Goal: Information Seeking & Learning: Learn about a topic

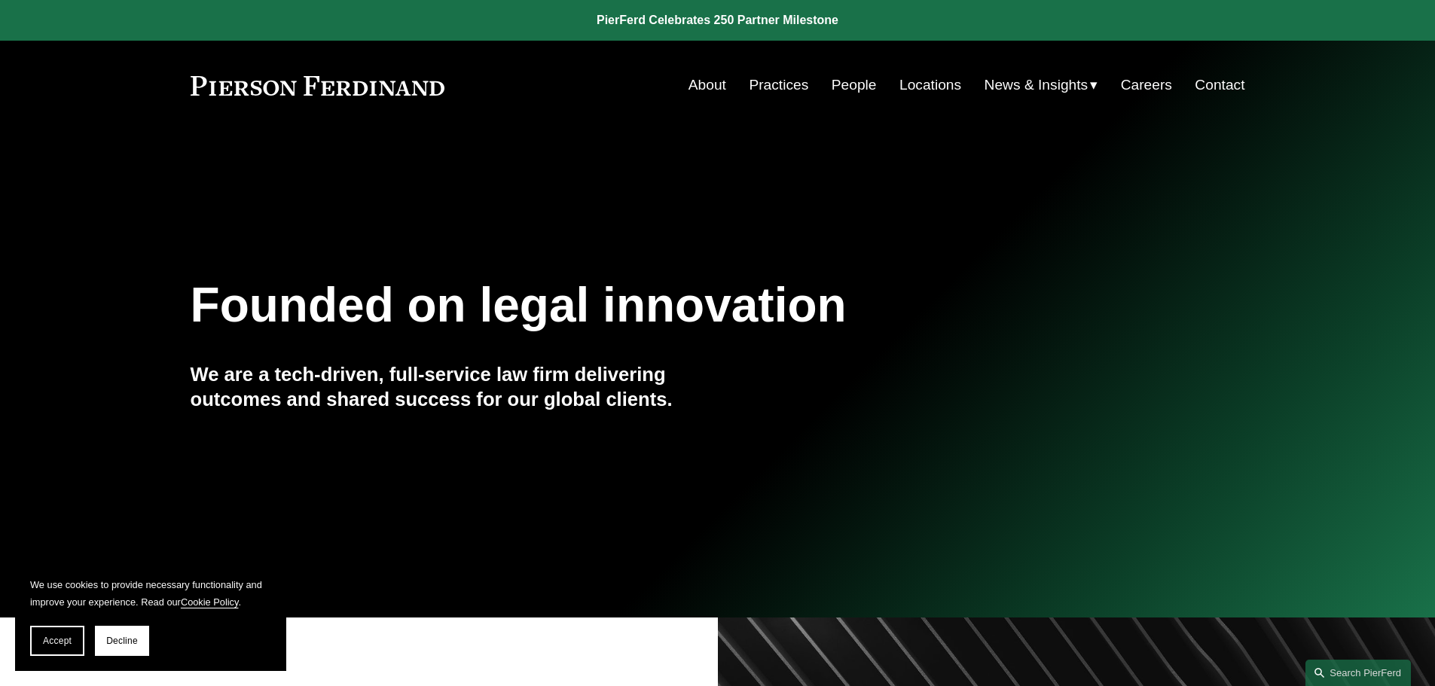
click at [768, 88] on link "Practices" at bounding box center [779, 85] width 60 height 29
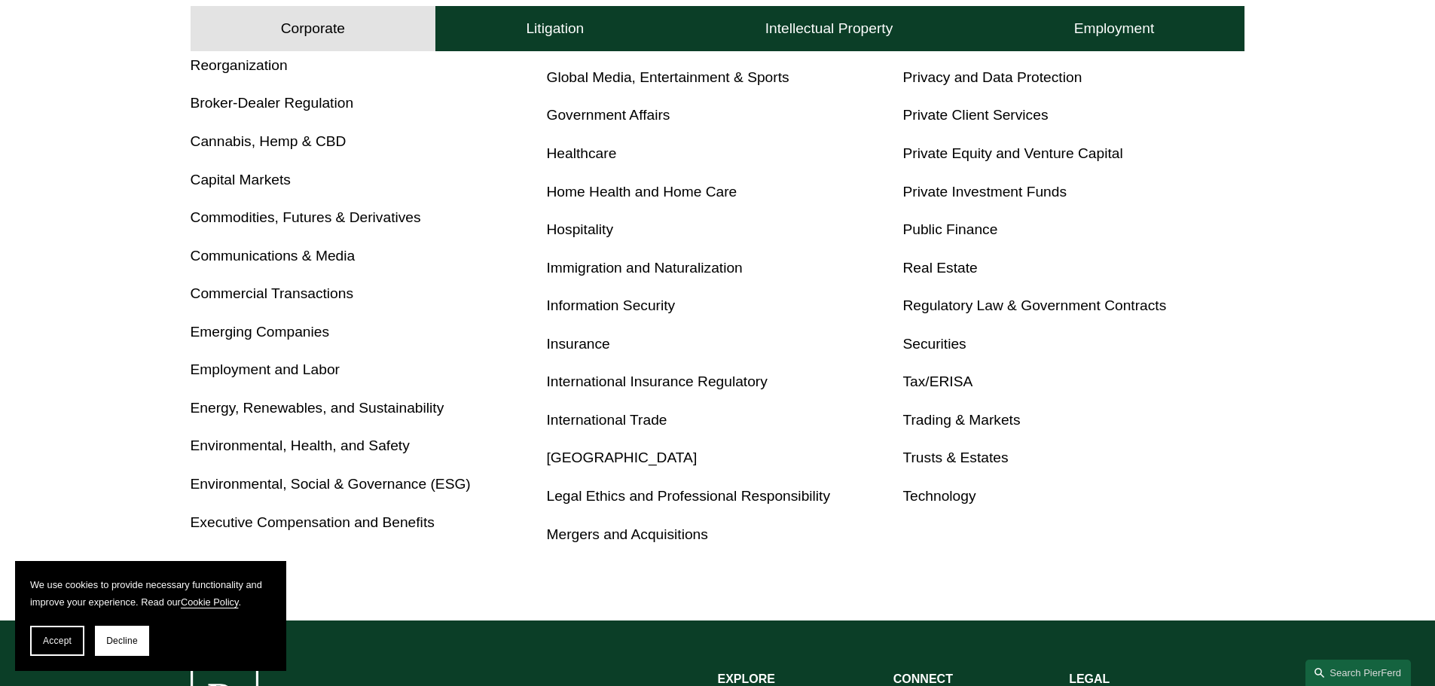
scroll to position [753, 0]
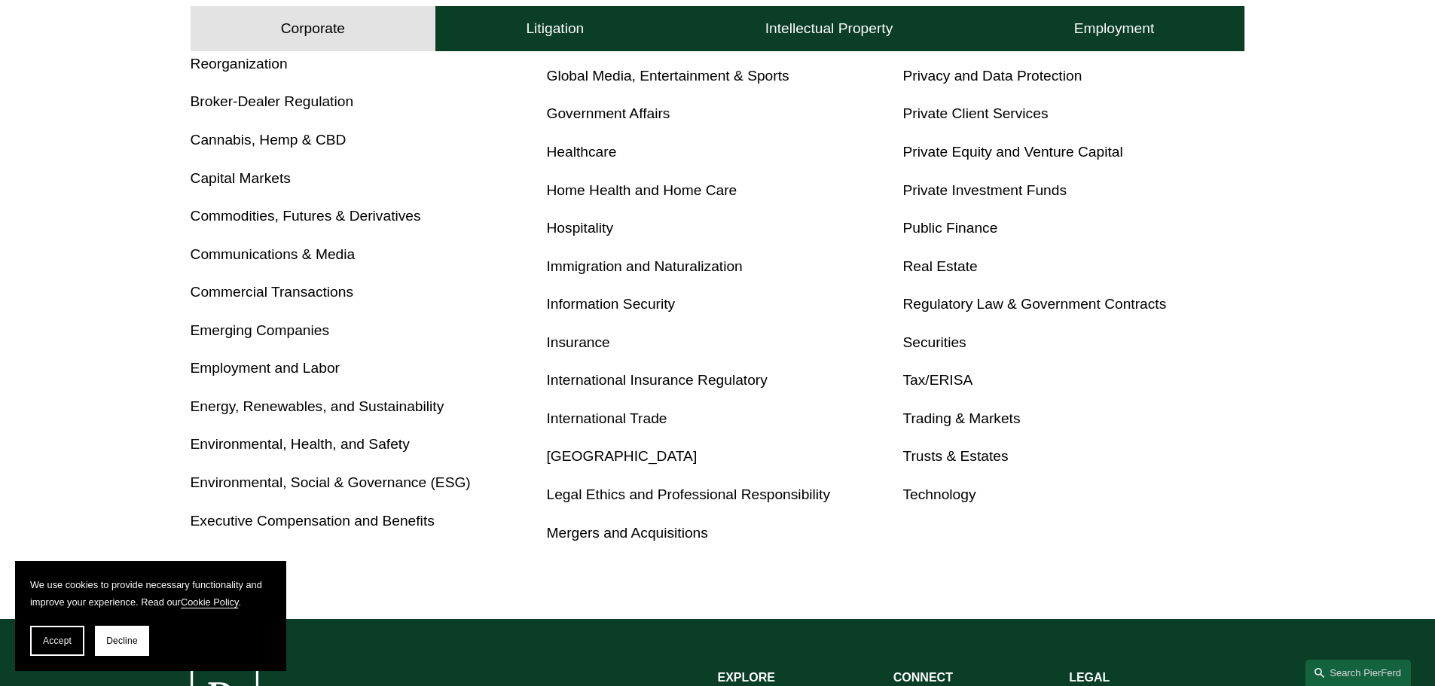
click at [949, 451] on link "Trusts & Estates" at bounding box center [955, 456] width 105 height 16
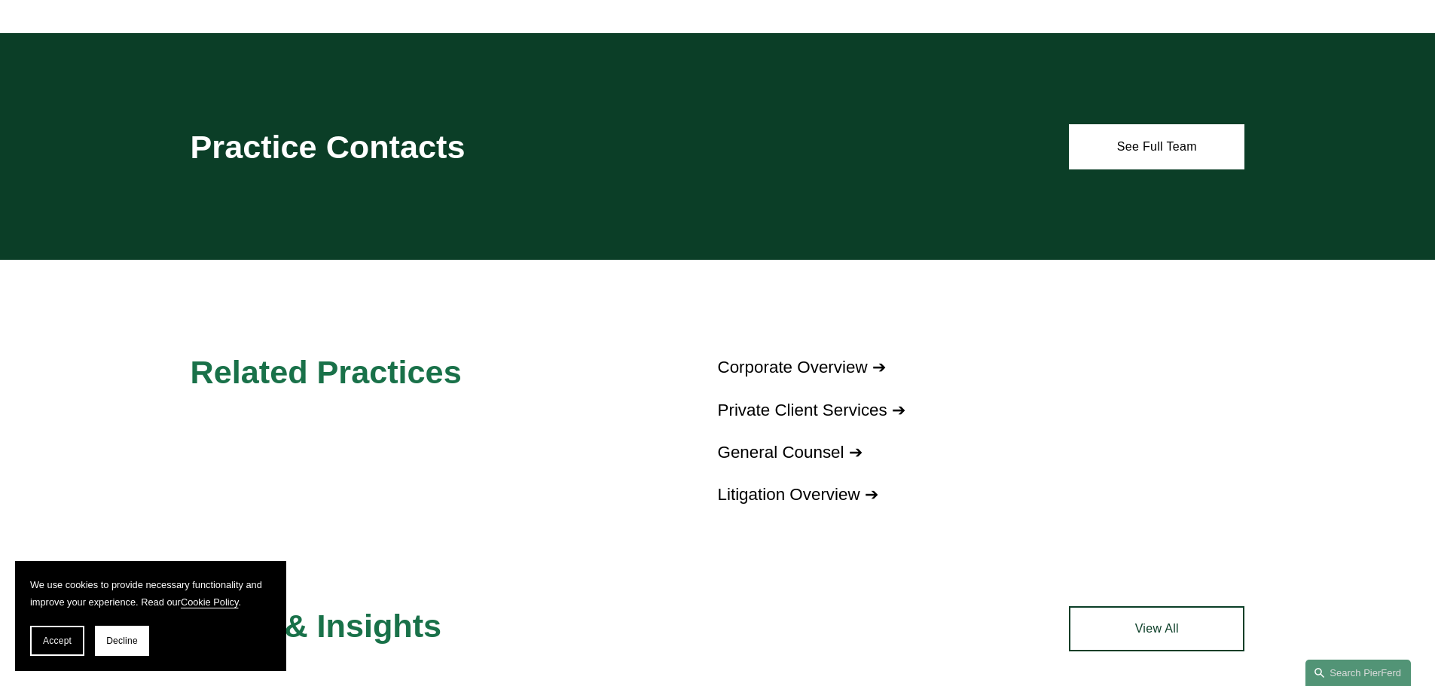
scroll to position [603, 0]
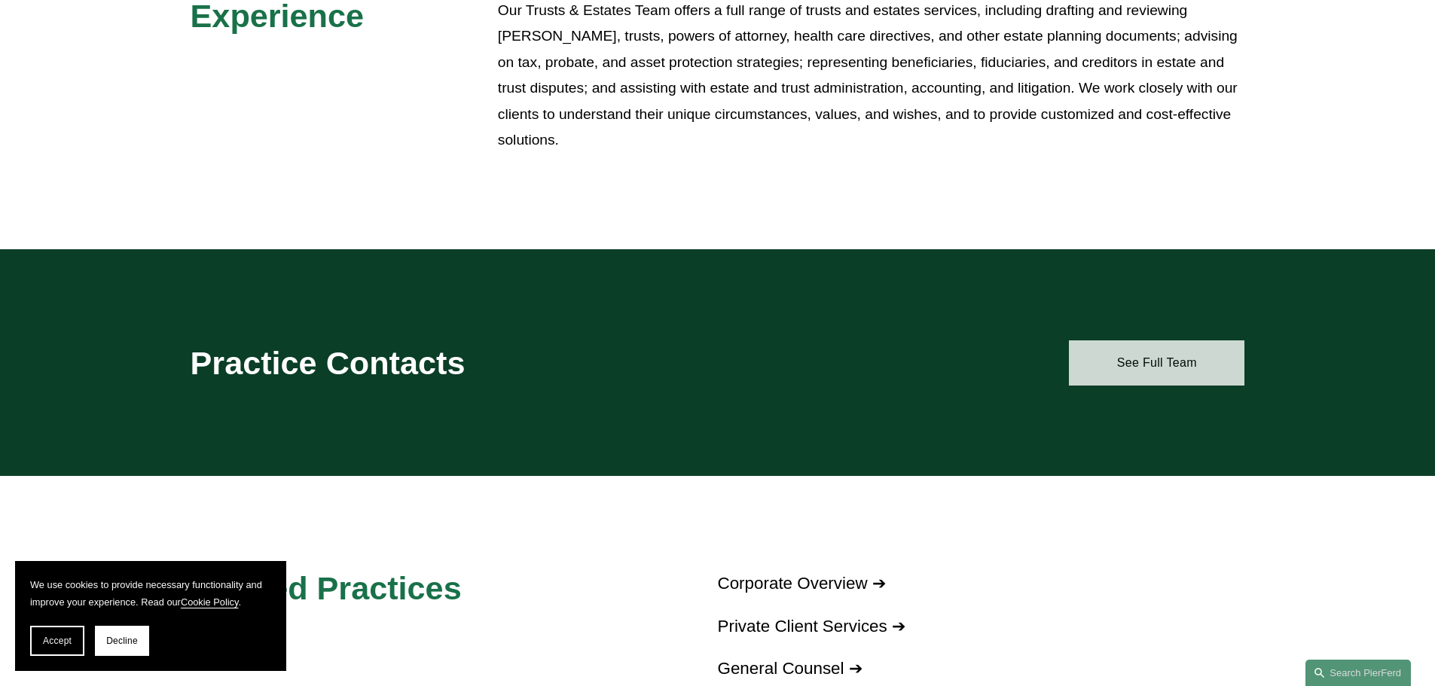
click at [1151, 354] on link "See Full Team" at bounding box center [1157, 363] width 176 height 45
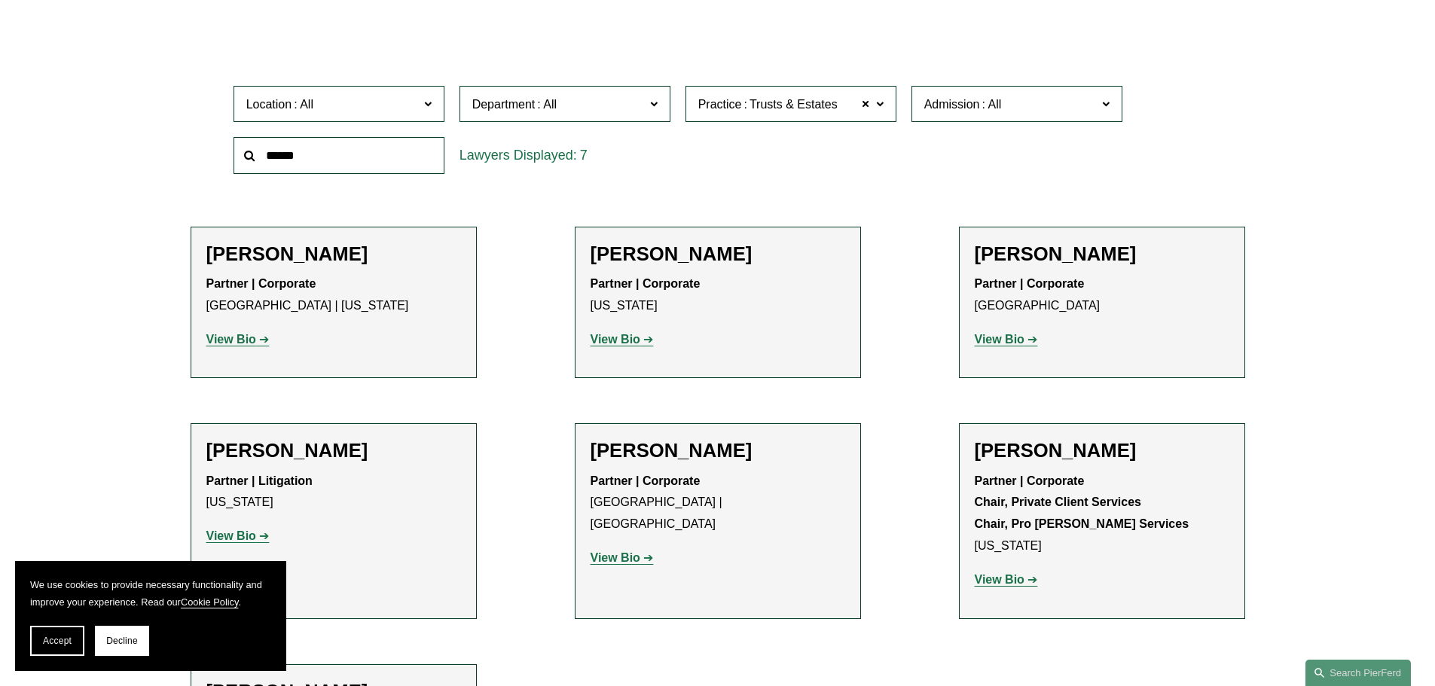
scroll to position [452, 0]
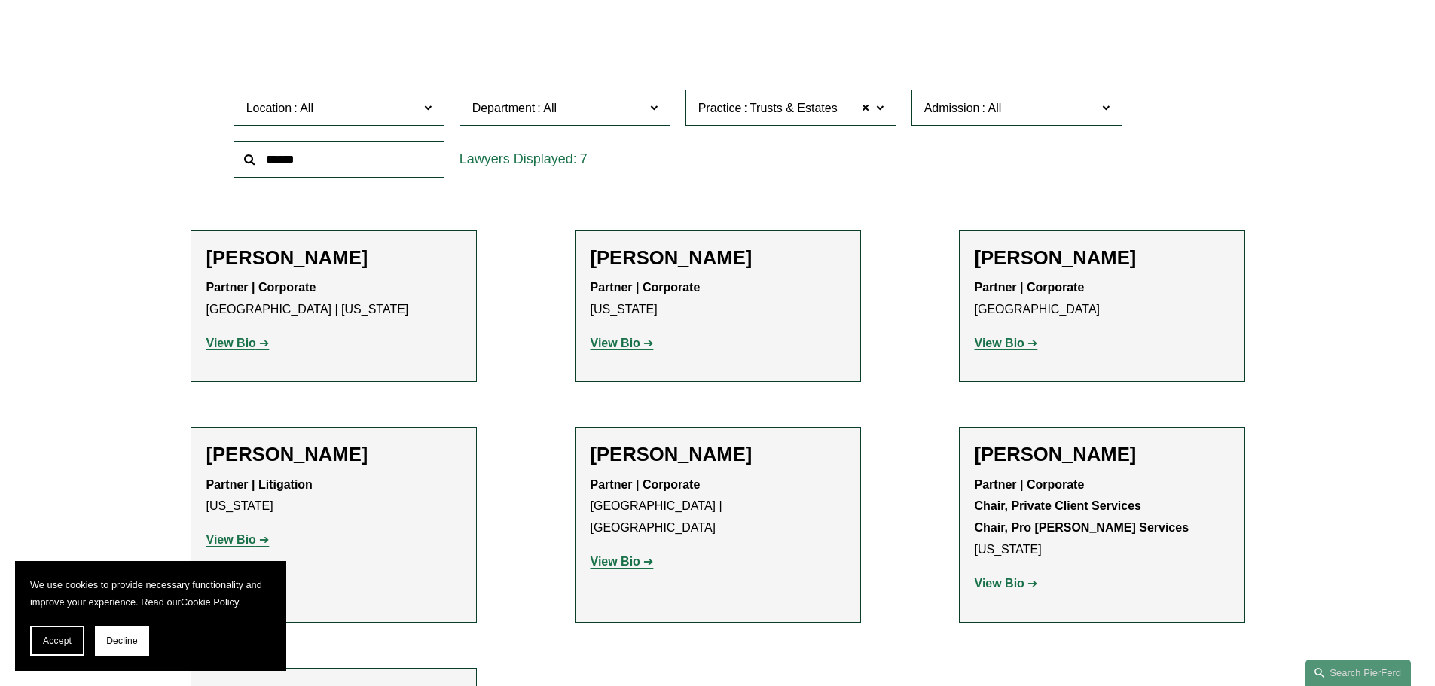
click at [234, 340] on strong "View Bio" at bounding box center [231, 343] width 50 height 13
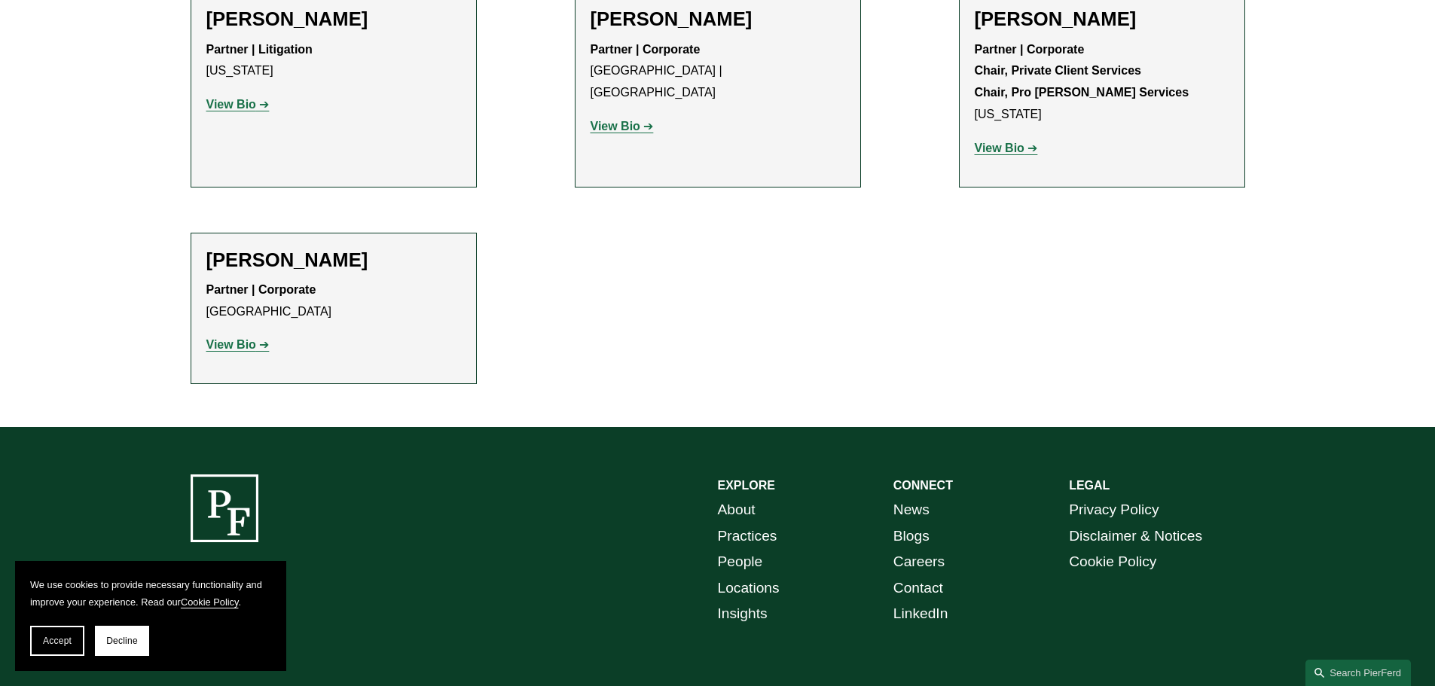
scroll to position [975, 0]
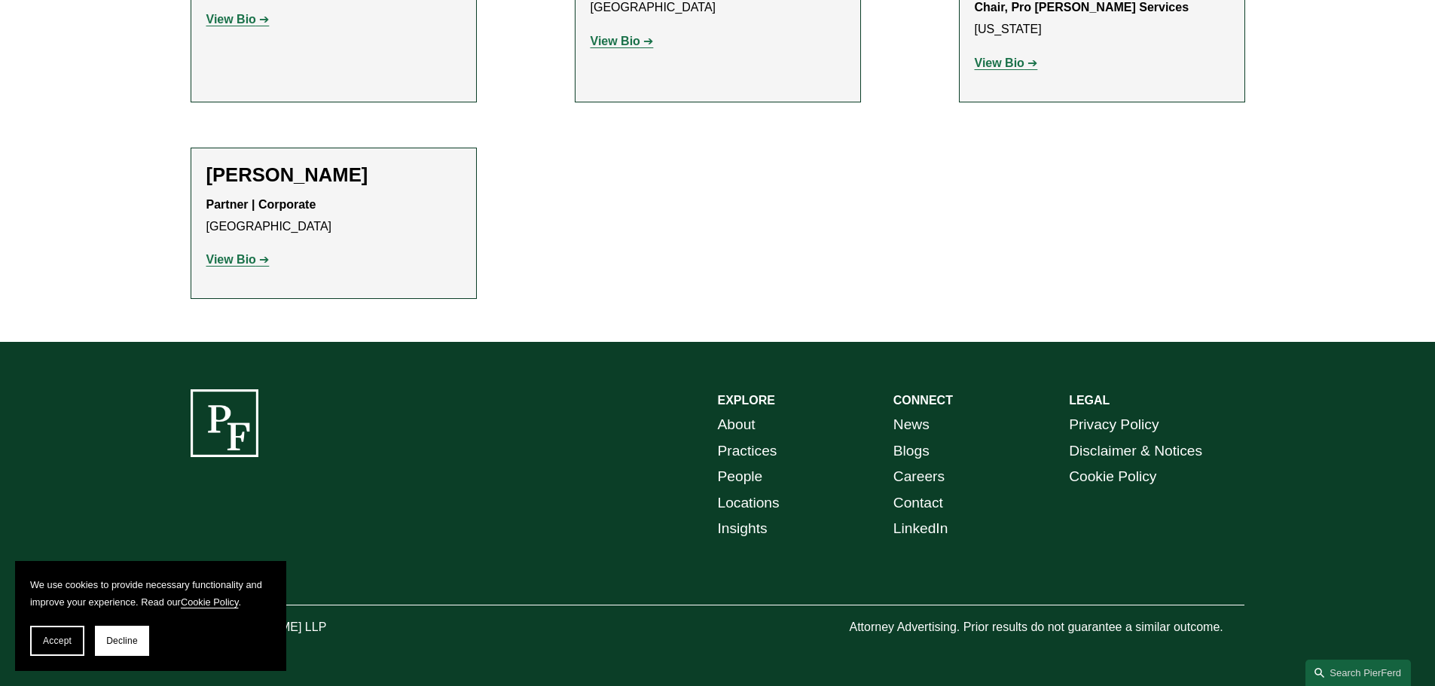
click at [231, 258] on strong "View Bio" at bounding box center [231, 259] width 50 height 13
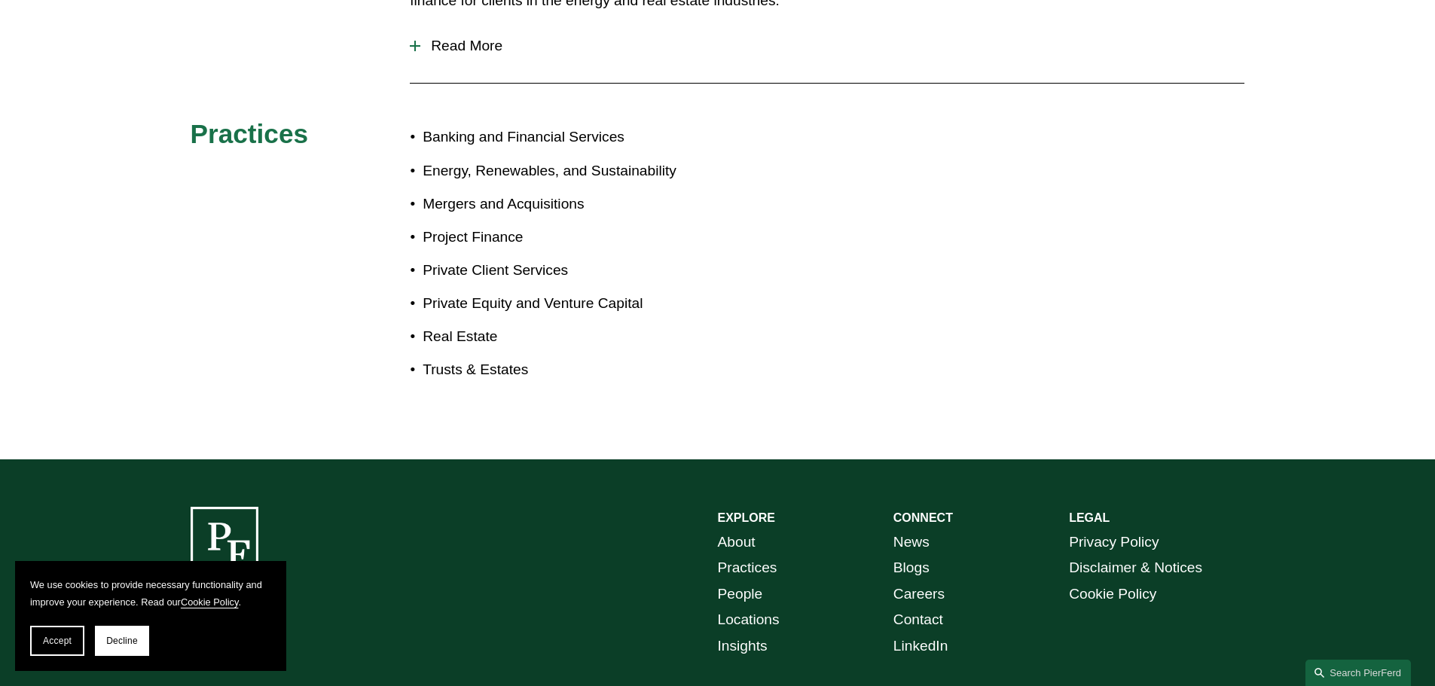
scroll to position [603, 0]
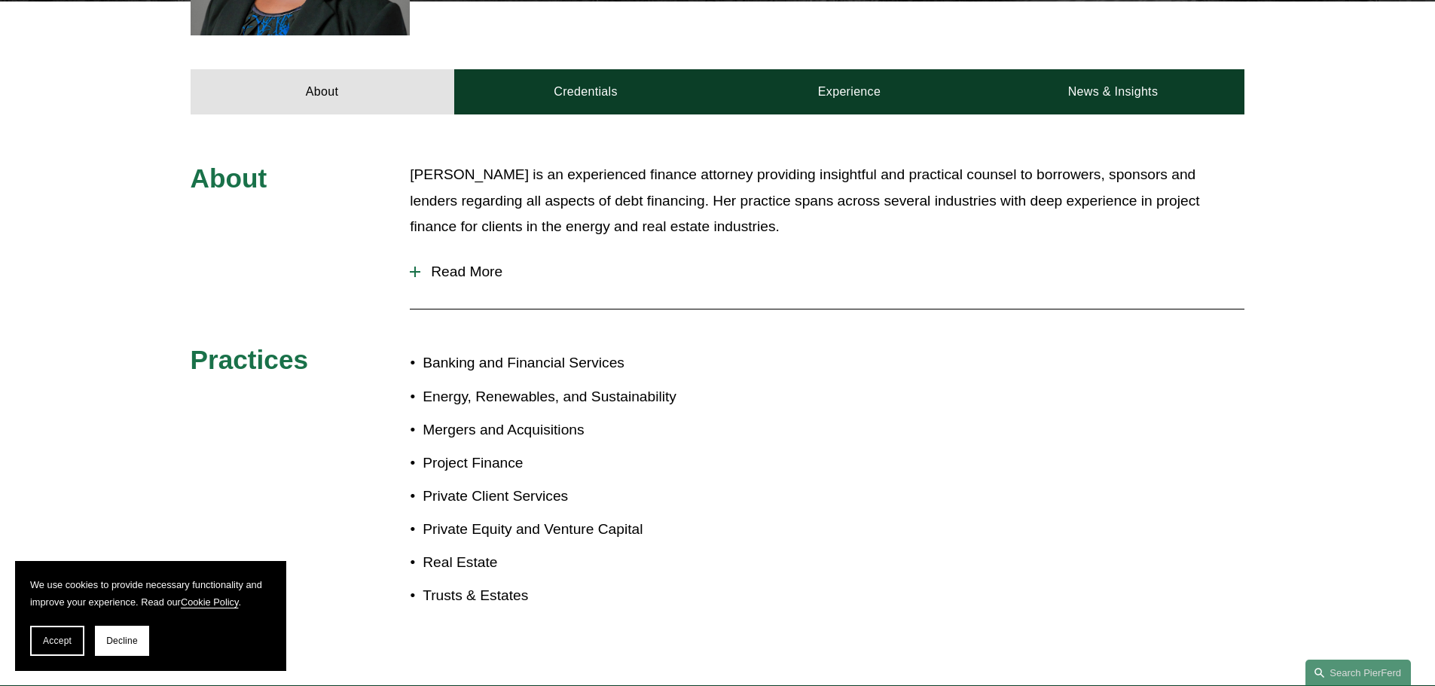
click at [461, 268] on span "Read More" at bounding box center [832, 272] width 824 height 17
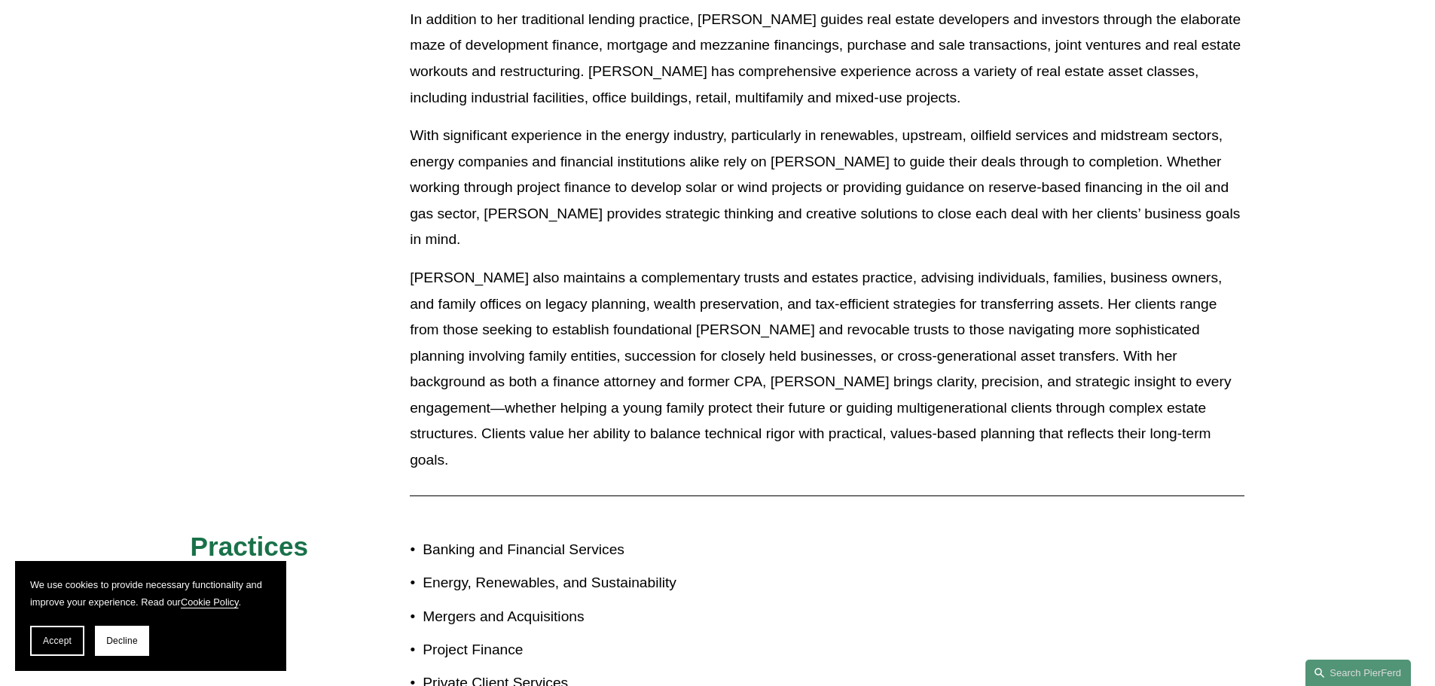
scroll to position [1507, 0]
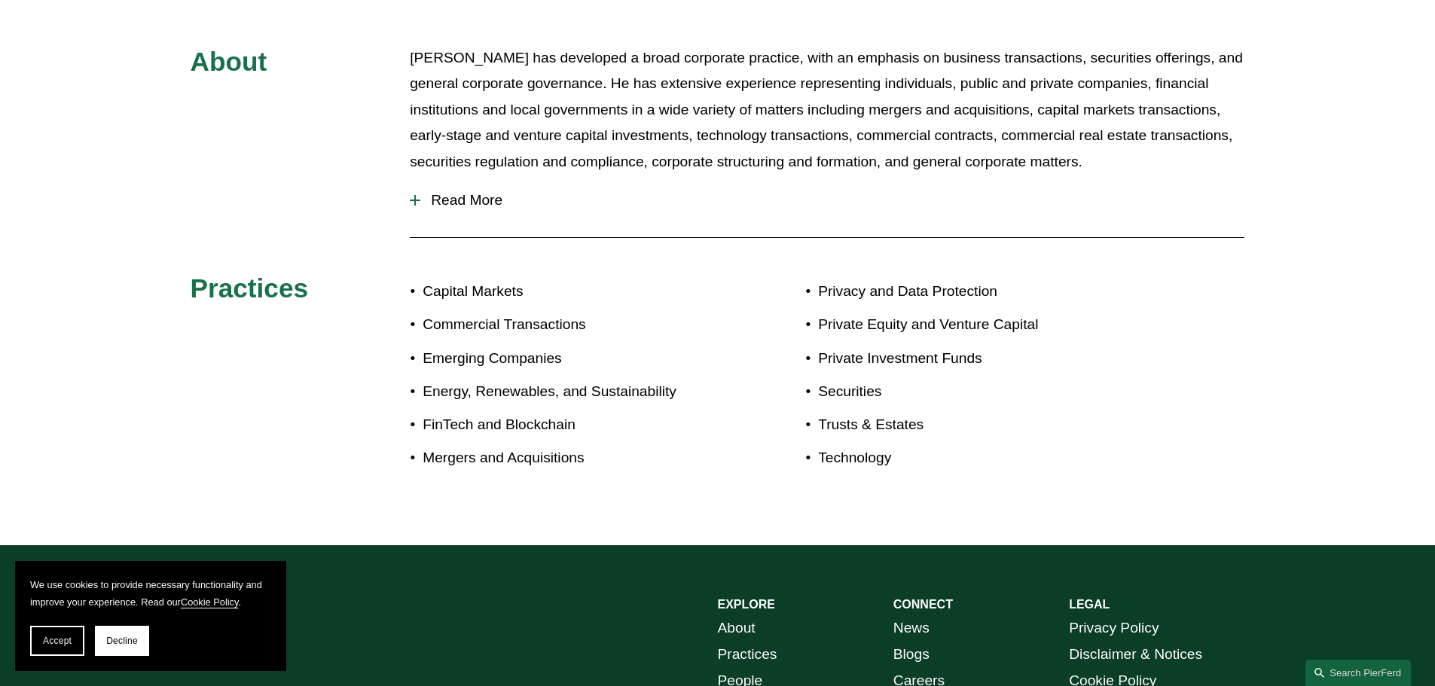
scroll to position [678, 0]
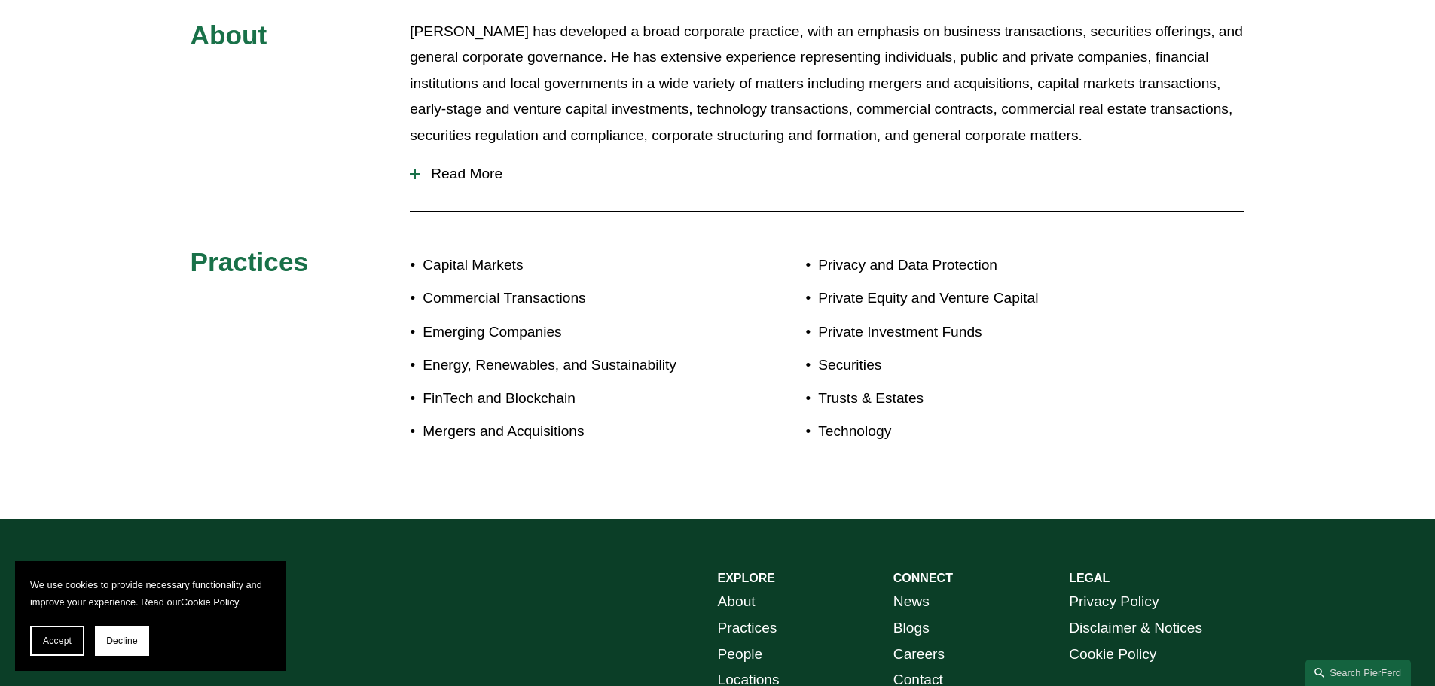
click at [489, 197] on div "Read More In addition to his corporate practice, Will also regularly represents…" at bounding box center [827, 176] width 835 height 45
click at [454, 176] on span "Read More" at bounding box center [832, 174] width 824 height 17
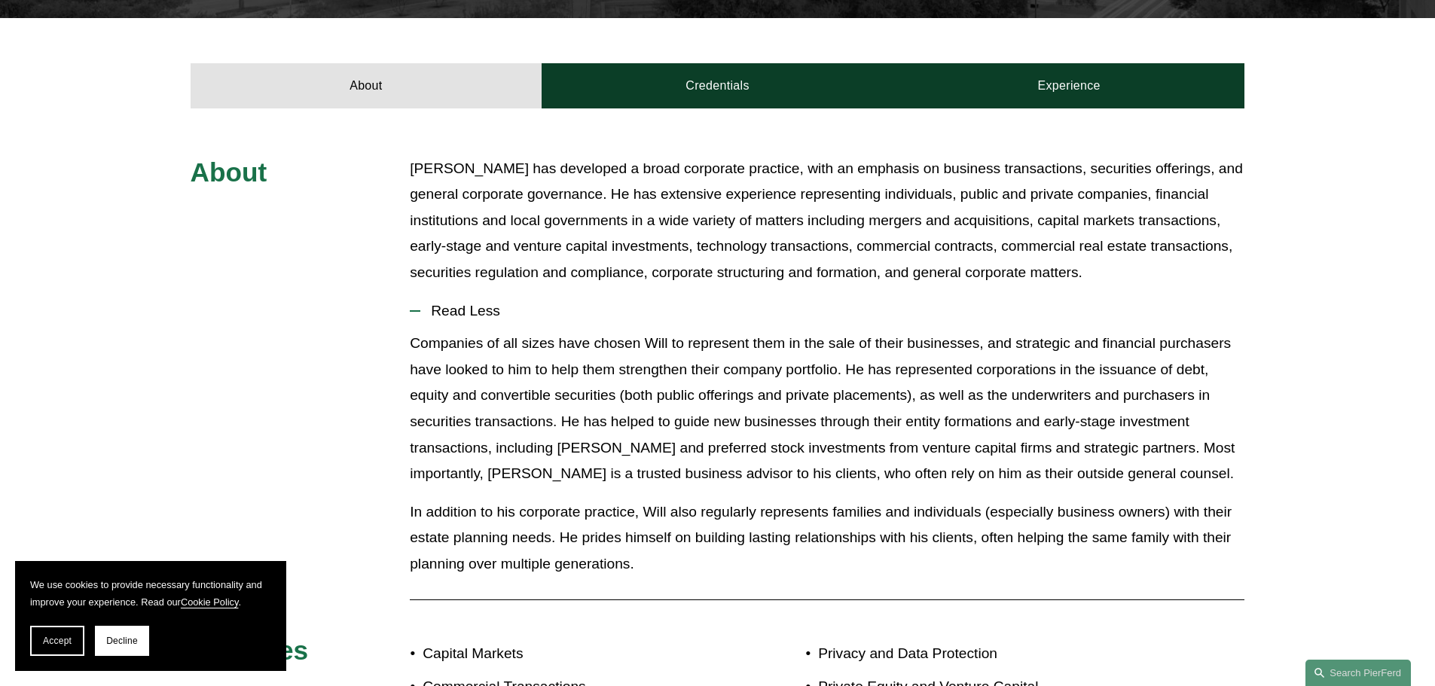
scroll to position [527, 0]
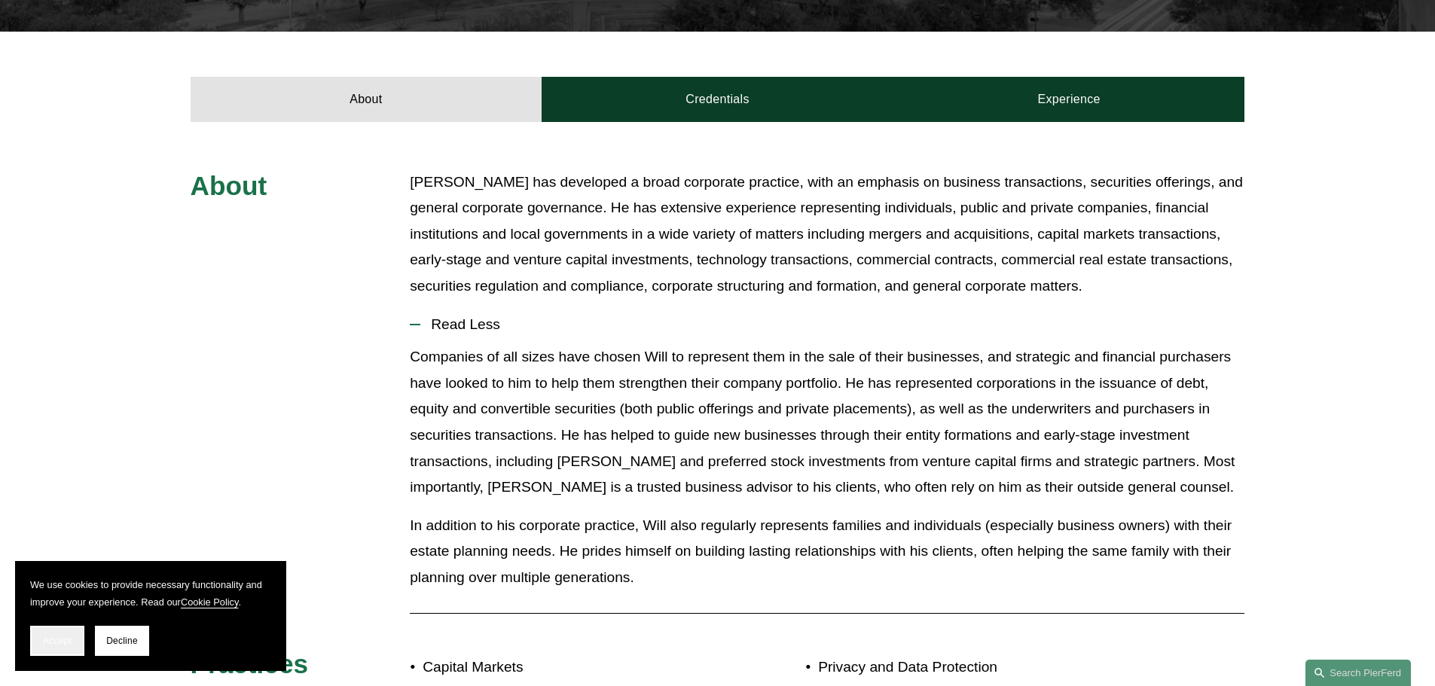
click at [76, 632] on button "Accept" at bounding box center [57, 641] width 54 height 30
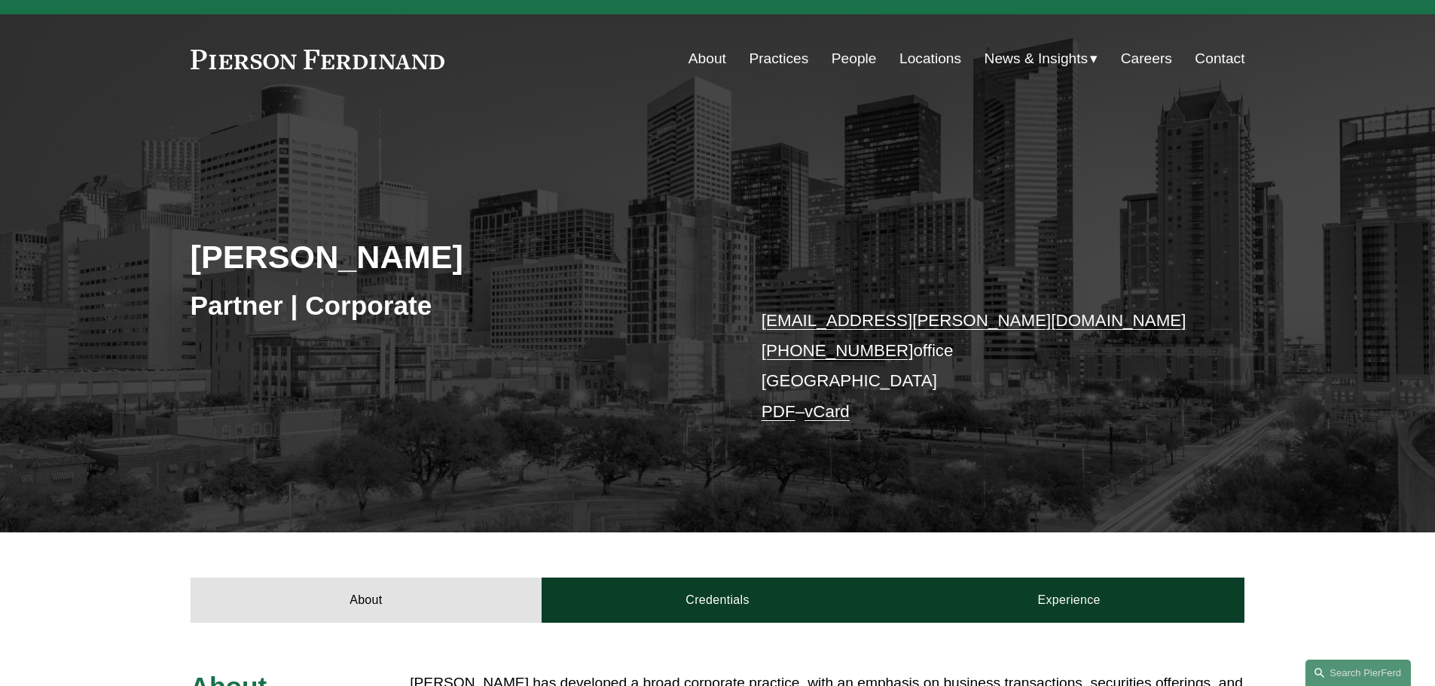
scroll to position [20, 0]
